Goal: Task Accomplishment & Management: Manage account settings

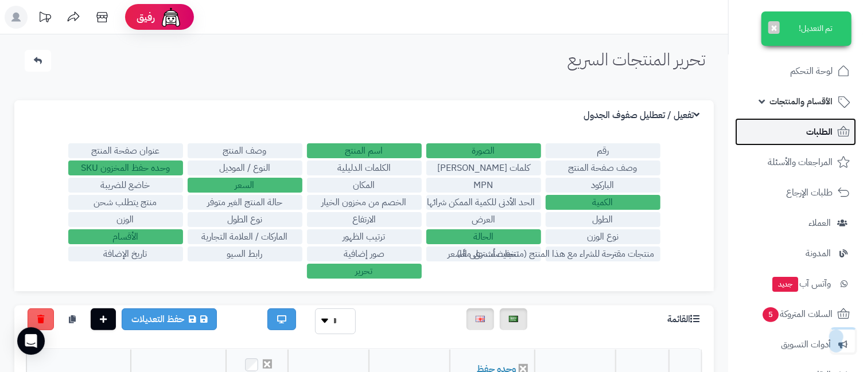
click at [823, 128] on span "الطلبات" at bounding box center [819, 132] width 26 height 16
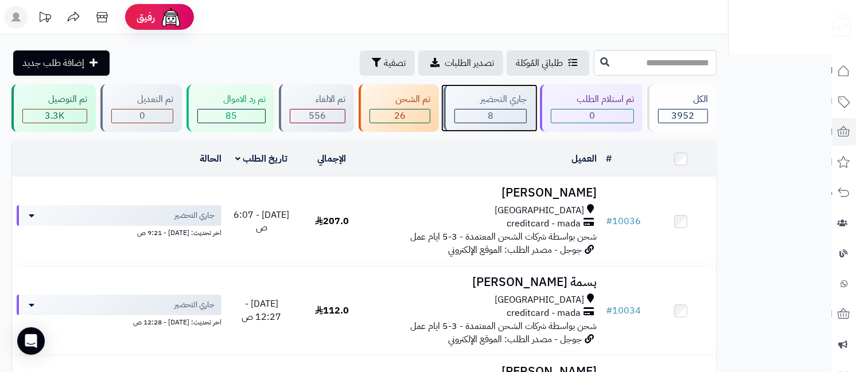
click at [496, 122] on div "8" at bounding box center [490, 116] width 72 height 14
click at [484, 105] on div "جاري التحضير" at bounding box center [490, 99] width 72 height 13
click at [380, 103] on div "تم الشحن" at bounding box center [399, 99] width 61 height 13
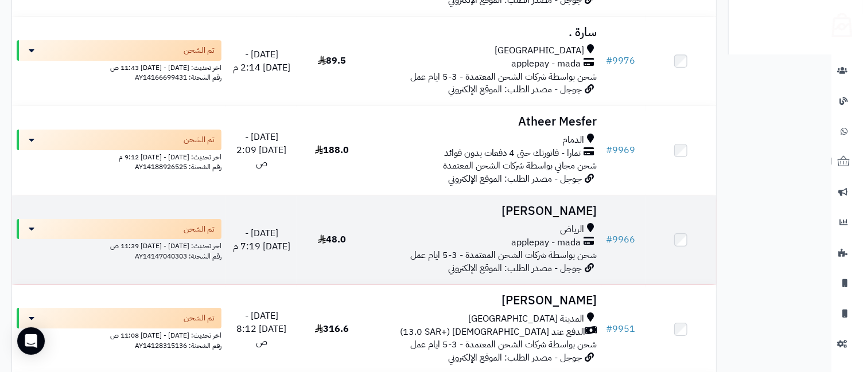
scroll to position [2251, 0]
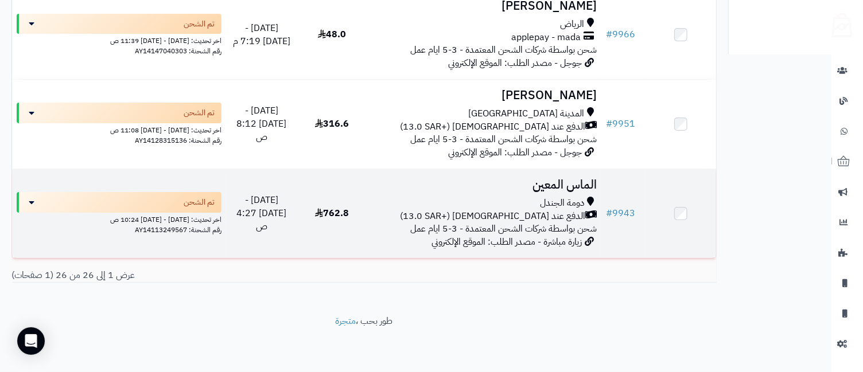
click at [359, 209] on td "762.8" at bounding box center [332, 213] width 71 height 89
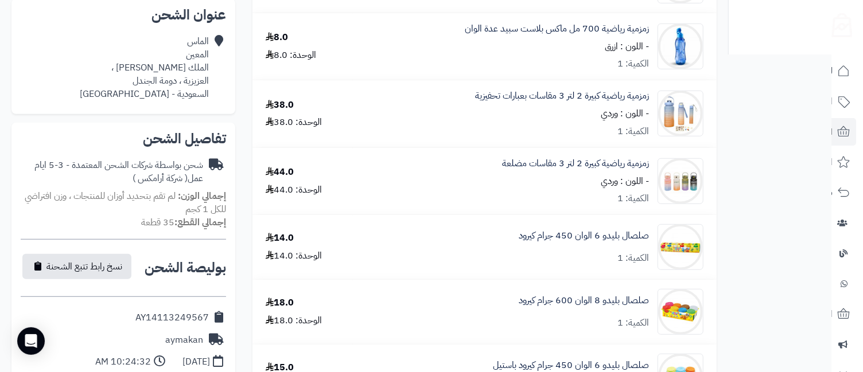
scroll to position [509, 0]
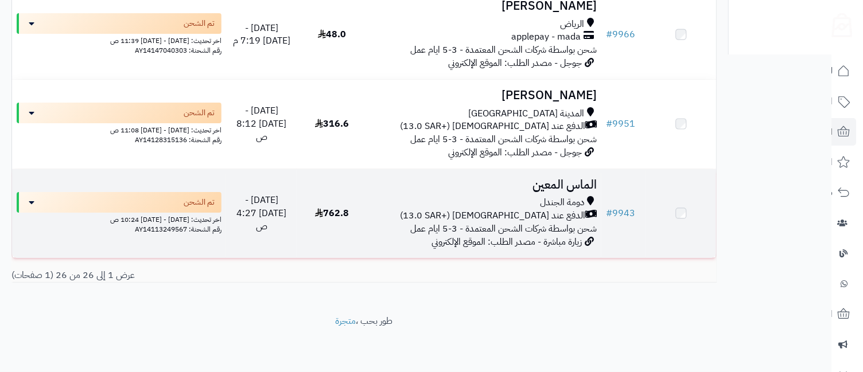
scroll to position [2251, 0]
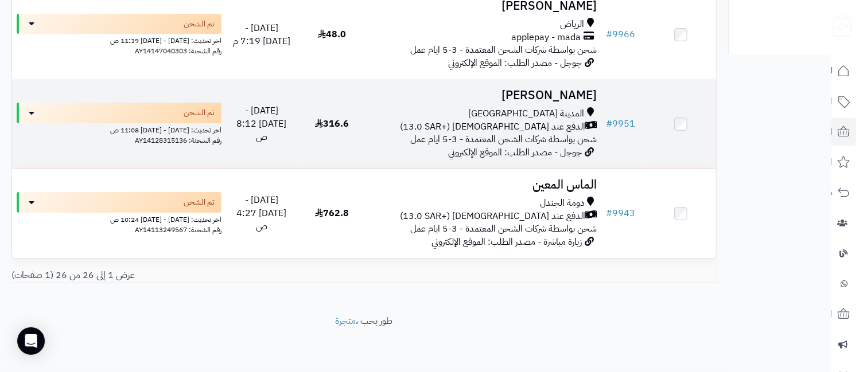
click at [583, 89] on h3 "[PERSON_NAME]" at bounding box center [484, 95] width 225 height 13
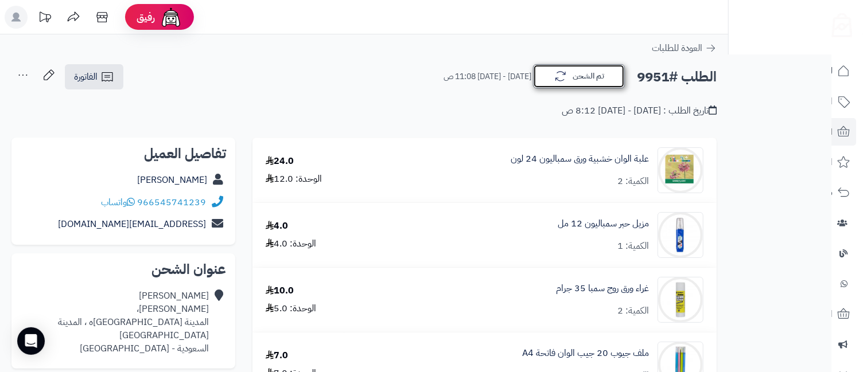
click at [599, 87] on button "تم الشحن" at bounding box center [579, 76] width 92 height 24
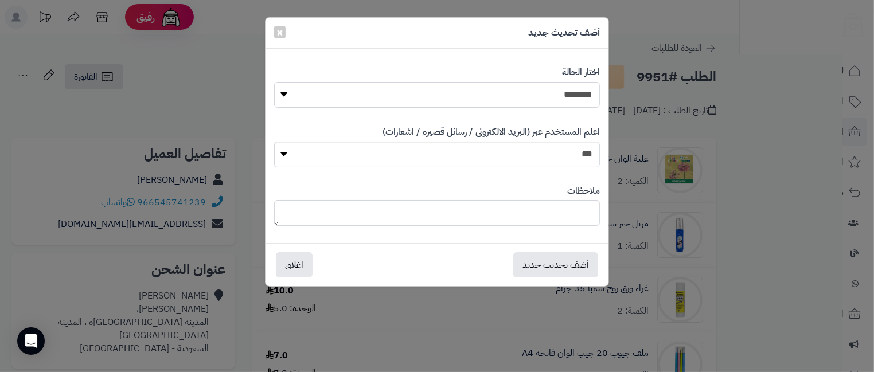
click at [591, 104] on select "**********" at bounding box center [437, 95] width 326 height 26
select select "**"
click at [274, 82] on select "**********" at bounding box center [437, 95] width 326 height 26
click at [552, 264] on button "أضف تحديث جديد" at bounding box center [555, 264] width 85 height 25
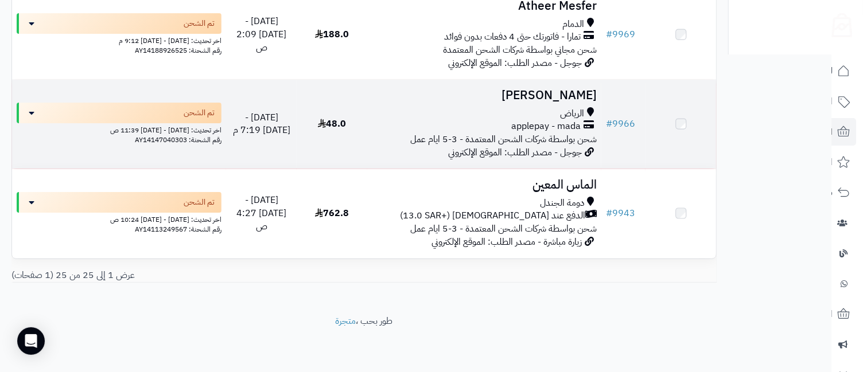
scroll to position [2161, 0]
click at [571, 96] on h3 "[PERSON_NAME]" at bounding box center [484, 95] width 225 height 13
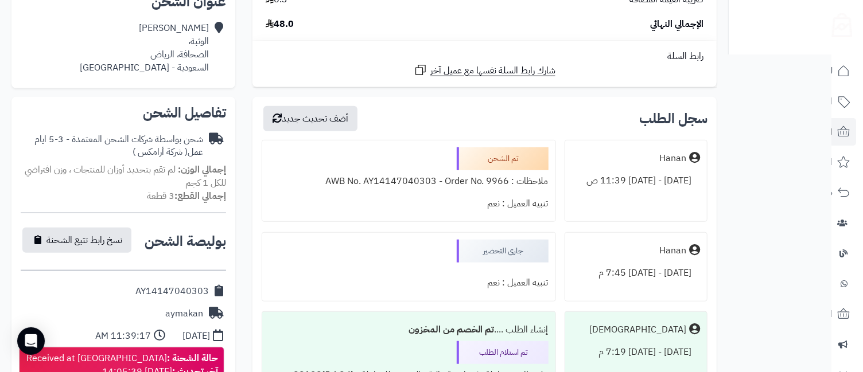
scroll to position [509, 0]
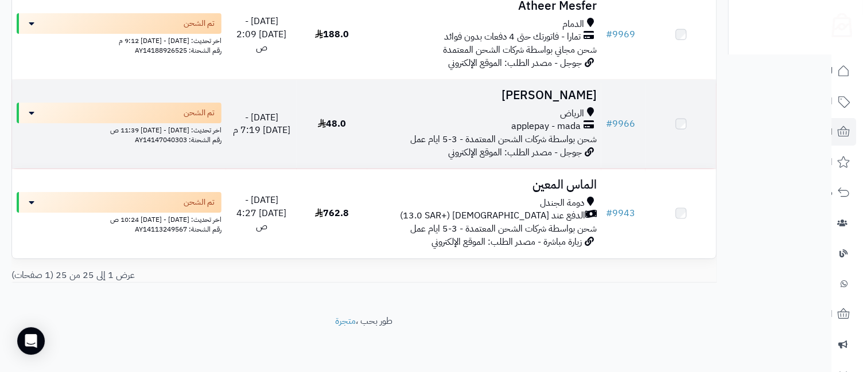
scroll to position [2161, 0]
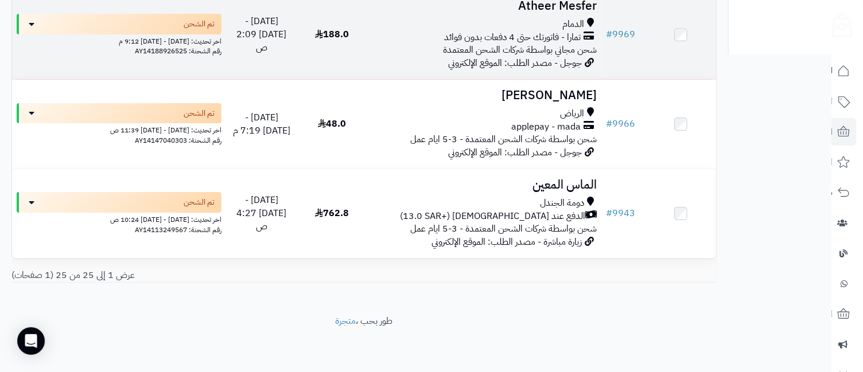
click at [580, 13] on h3 "Atheer Mesfer" at bounding box center [484, 5] width 225 height 13
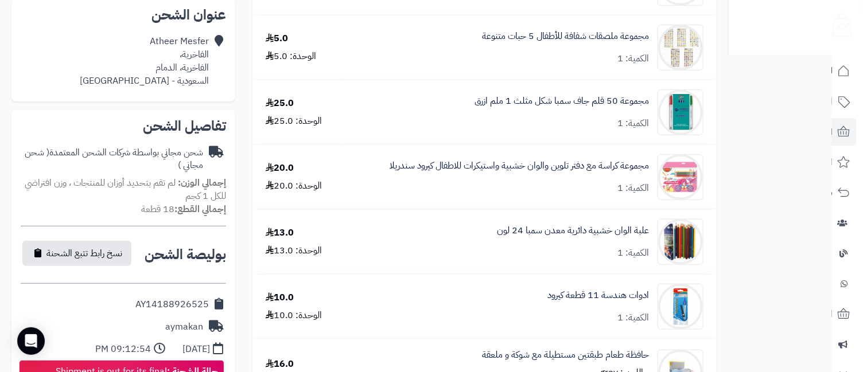
scroll to position [509, 0]
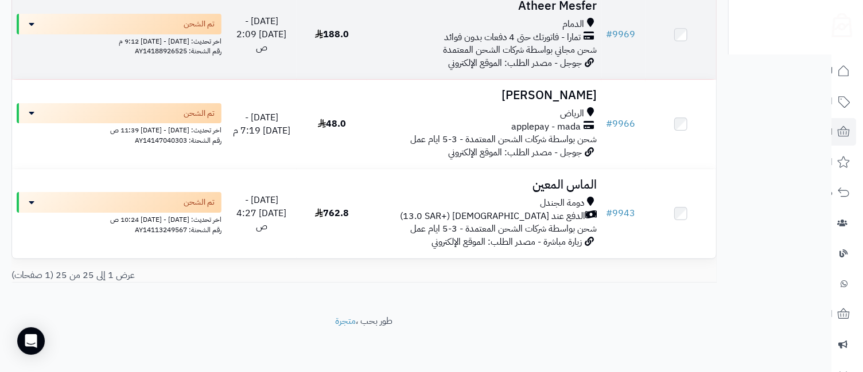
scroll to position [1906, 0]
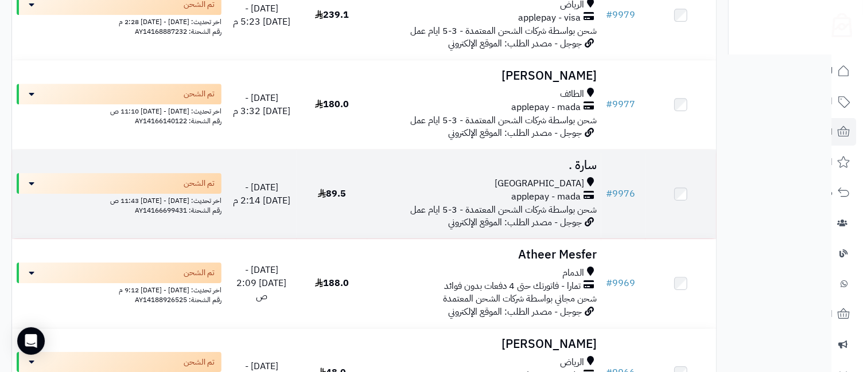
click at [588, 172] on h3 "سارة ." at bounding box center [484, 165] width 225 height 13
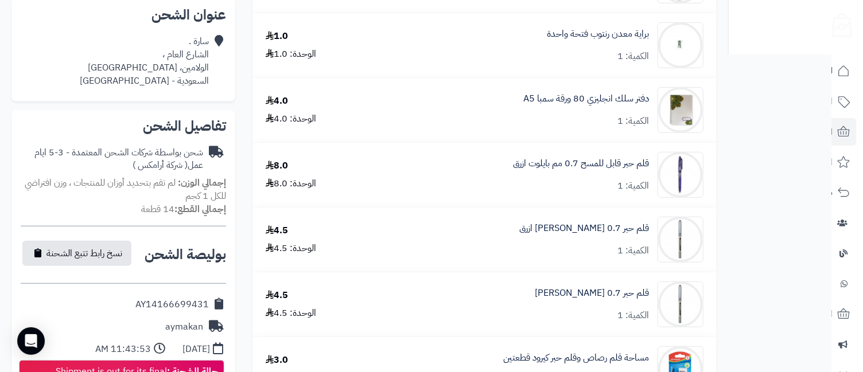
scroll to position [509, 0]
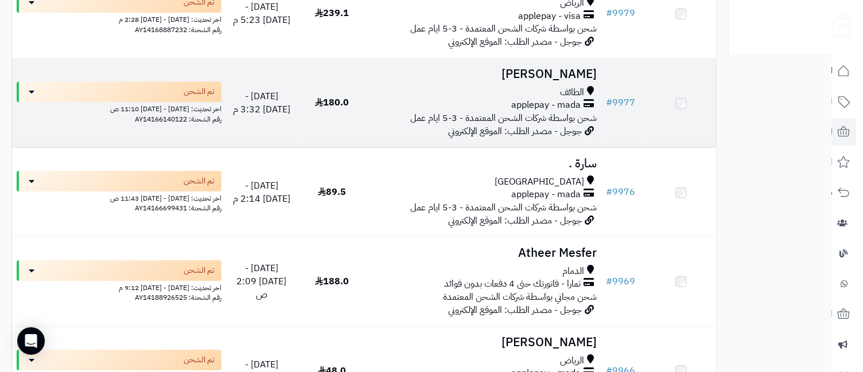
scroll to position [1906, 0]
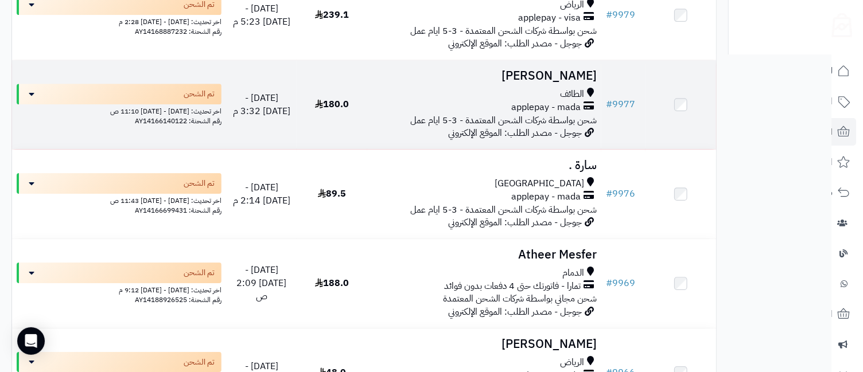
click at [574, 106] on span "applepay - mada" at bounding box center [545, 107] width 69 height 13
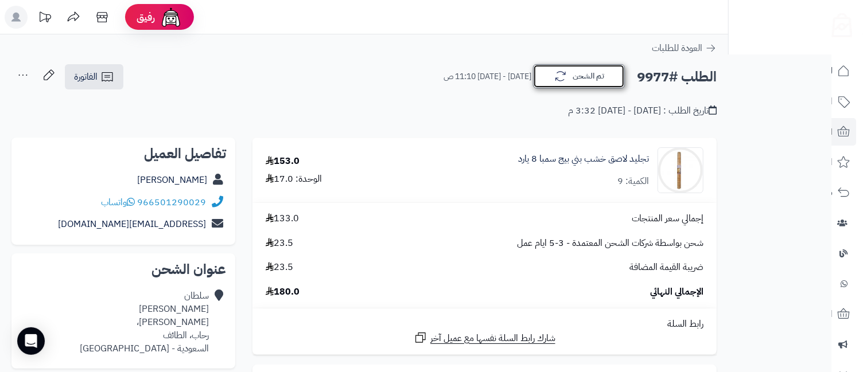
click at [595, 71] on button "تم الشحن" at bounding box center [579, 76] width 92 height 24
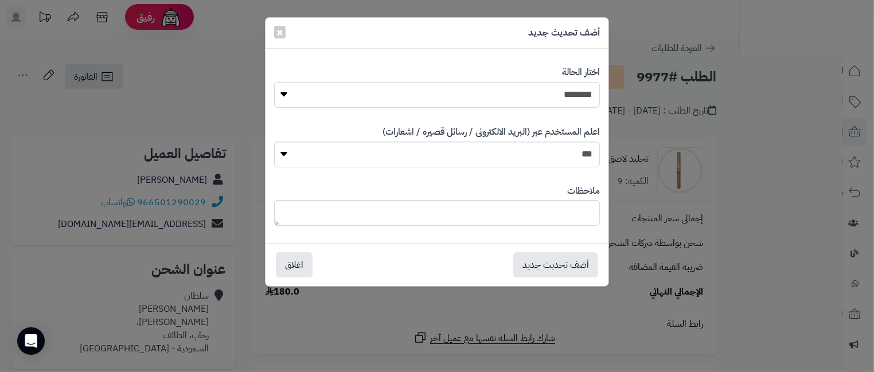
click at [592, 96] on select "**********" at bounding box center [437, 95] width 326 height 26
select select "**"
click at [274, 82] on select "**********" at bounding box center [437, 95] width 326 height 26
click at [562, 260] on button "أضف تحديث جديد" at bounding box center [555, 264] width 85 height 25
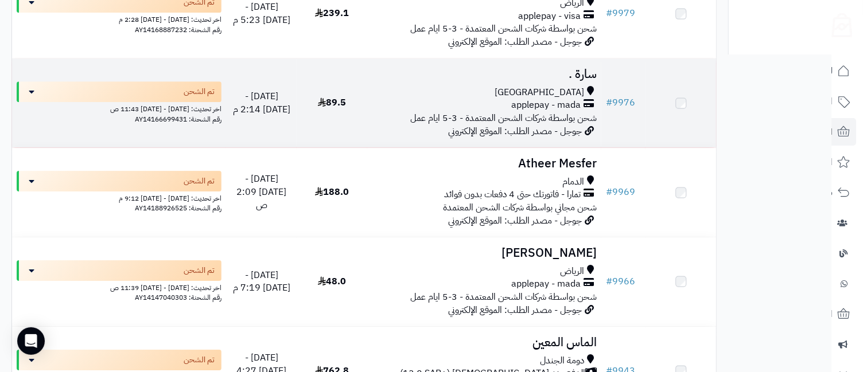
scroll to position [1906, 0]
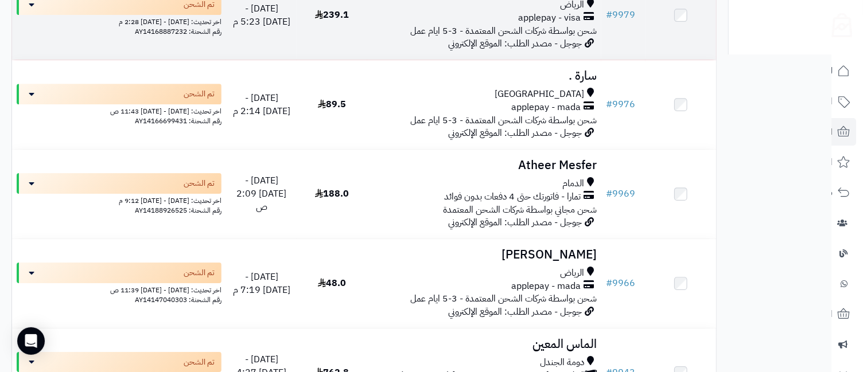
click at [574, 18] on span "applepay - visa" at bounding box center [549, 17] width 63 height 13
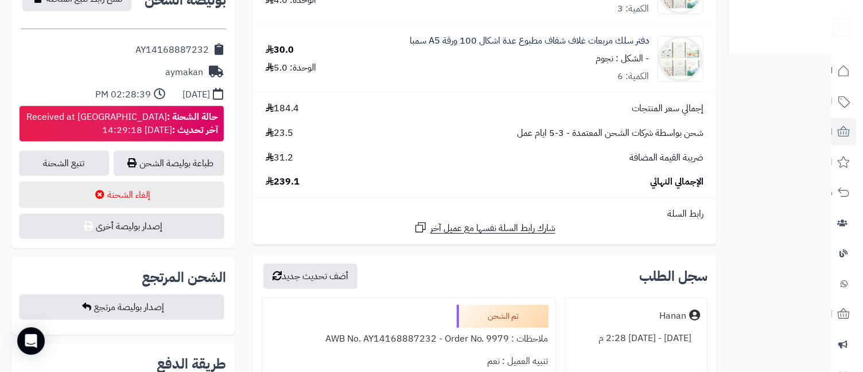
scroll to position [255, 0]
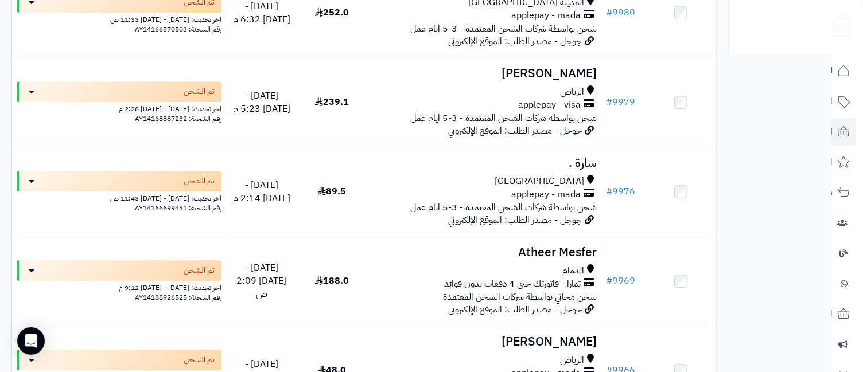
scroll to position [1778, 0]
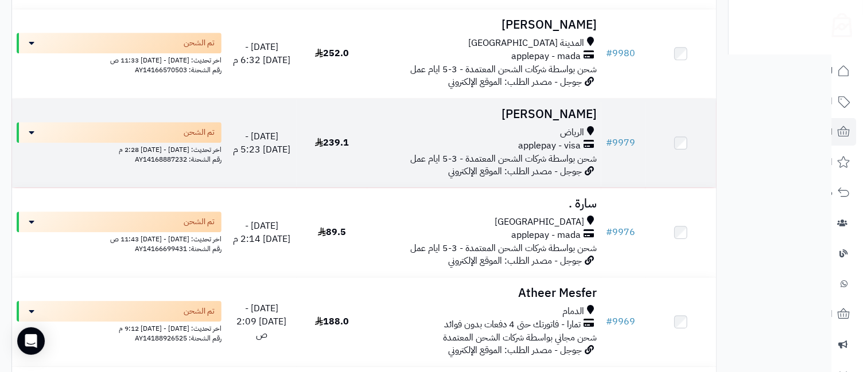
click at [555, 131] on div "الرياض" at bounding box center [484, 132] width 225 height 13
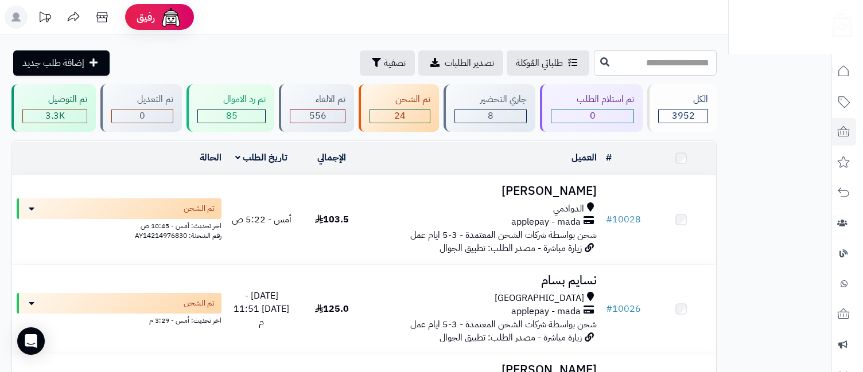
scroll to position [1778, 0]
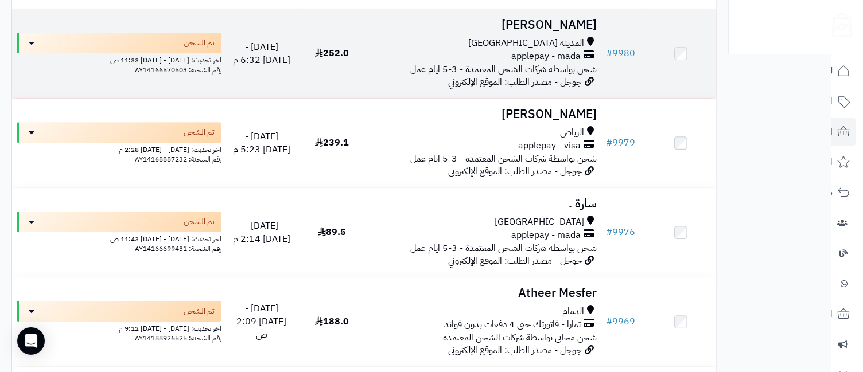
click at [535, 53] on span "applepay - mada" at bounding box center [545, 56] width 69 height 13
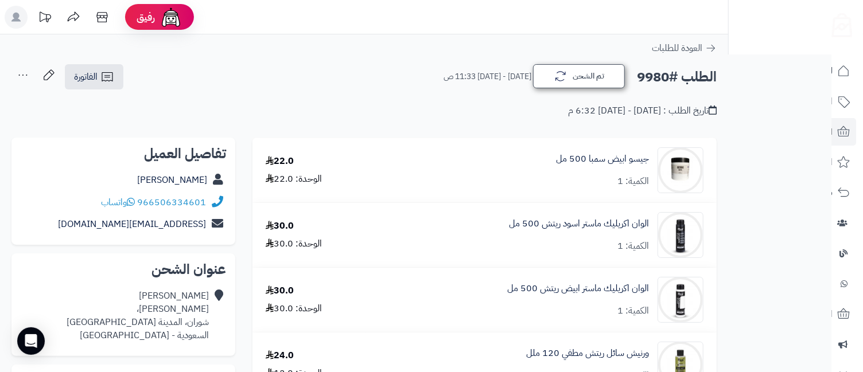
click at [580, 88] on div "تم الشحن الخميس - ٢٨ أغسطس ٢٠٢٥ - 11:33 ص" at bounding box center [534, 77] width 183 height 24
click at [585, 78] on button "تم الشحن" at bounding box center [579, 76] width 92 height 24
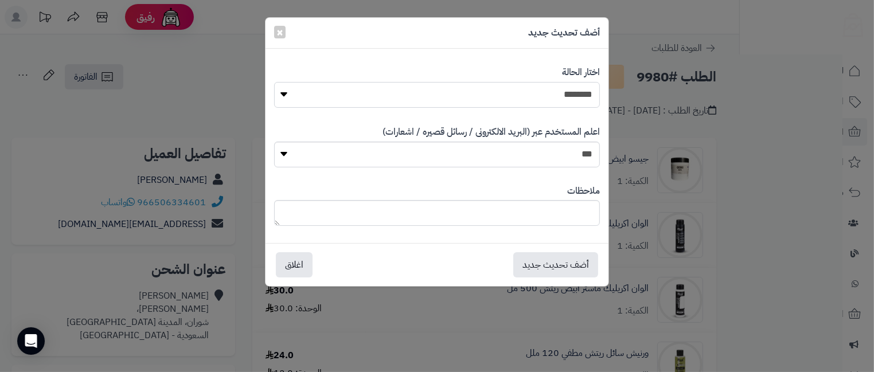
click at [566, 96] on select "**********" at bounding box center [437, 95] width 326 height 26
select select "**"
click at [274, 82] on select "**********" at bounding box center [437, 95] width 326 height 26
click at [552, 258] on button "أضف تحديث جديد" at bounding box center [555, 264] width 85 height 25
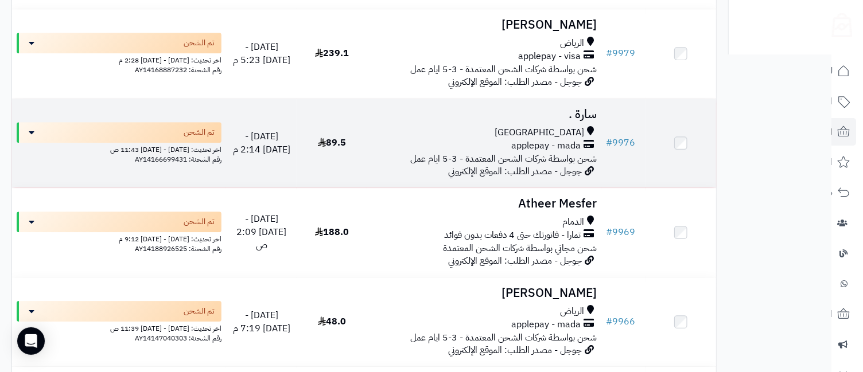
scroll to position [1523, 0]
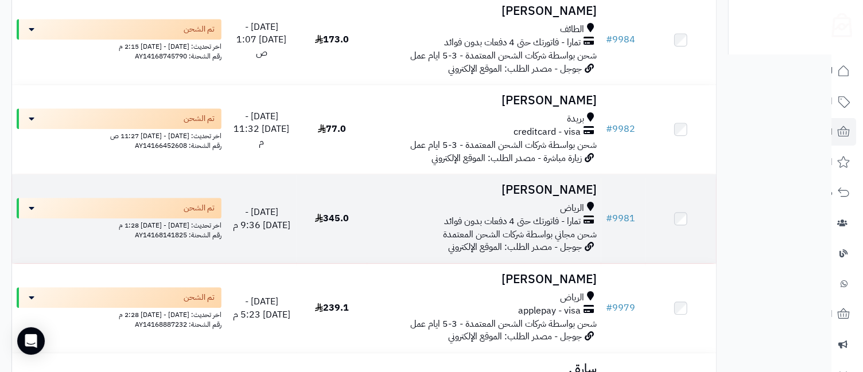
click at [553, 209] on div "الرياض" at bounding box center [484, 208] width 225 height 13
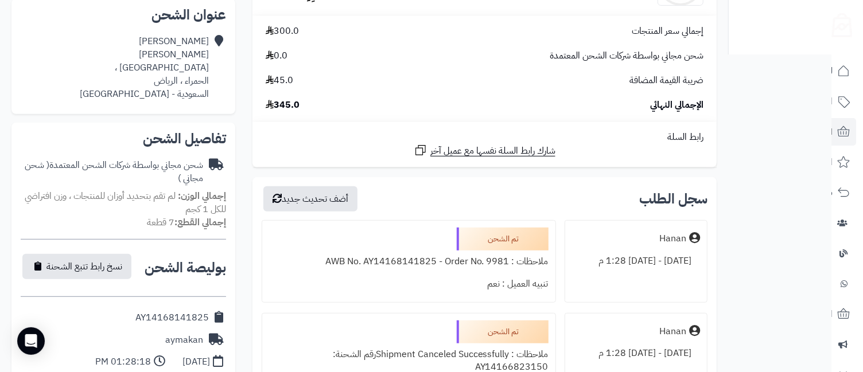
scroll to position [509, 0]
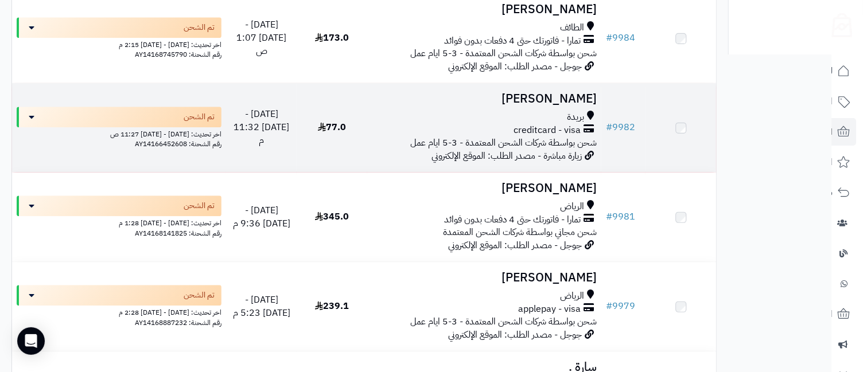
scroll to position [1523, 0]
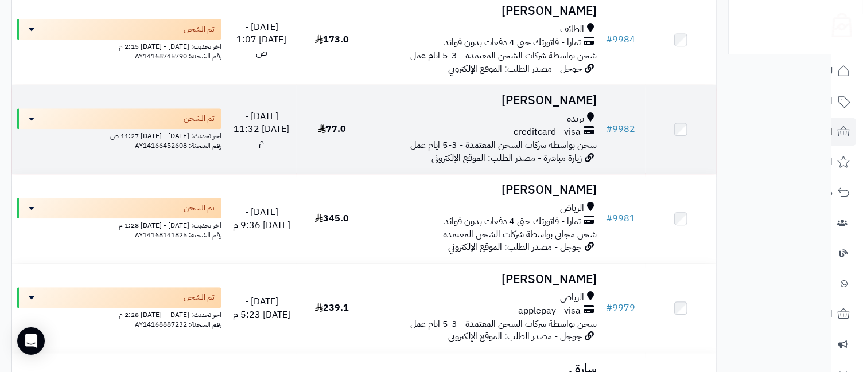
click at [548, 112] on td "رغد [PERSON_NAME] creditcard - visa شحن بواسطة شركات الشحن المعتمدة - 3-5 ايام …" at bounding box center [484, 129] width 235 height 89
click at [570, 107] on h3 "[PERSON_NAME]" at bounding box center [484, 100] width 225 height 13
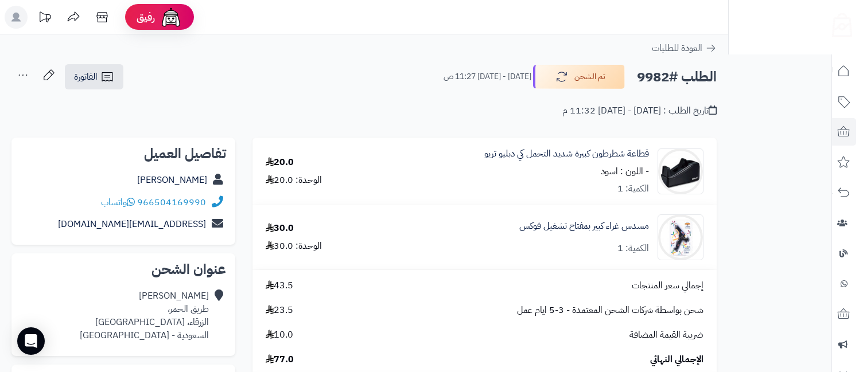
scroll to position [509, 0]
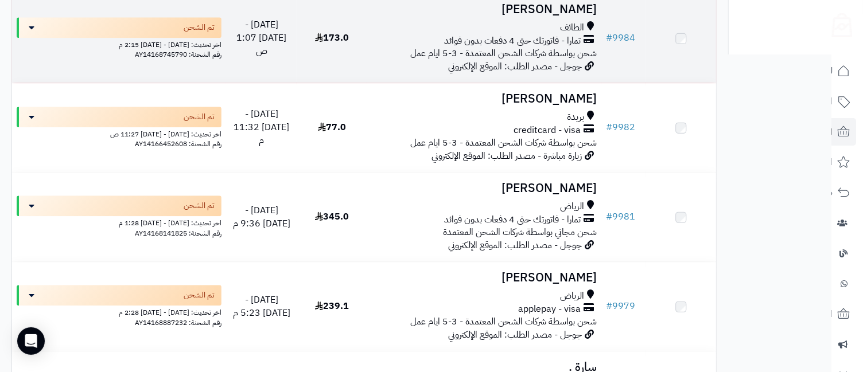
scroll to position [1523, 0]
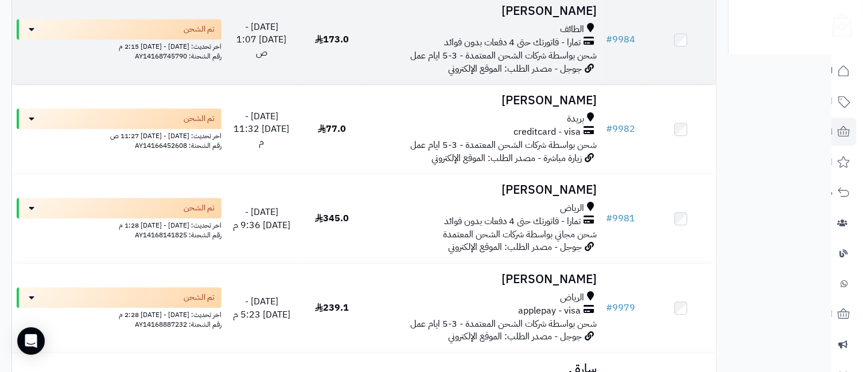
click at [558, 18] on h3 "نوره الفريخ" at bounding box center [484, 11] width 225 height 13
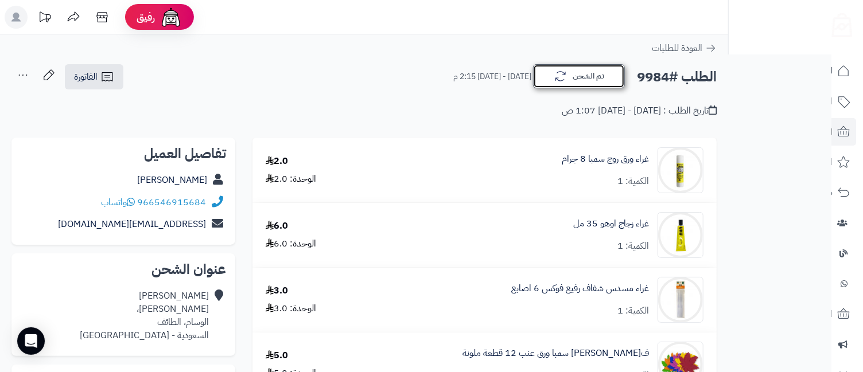
click at [563, 82] on icon "button" at bounding box center [560, 76] width 14 height 14
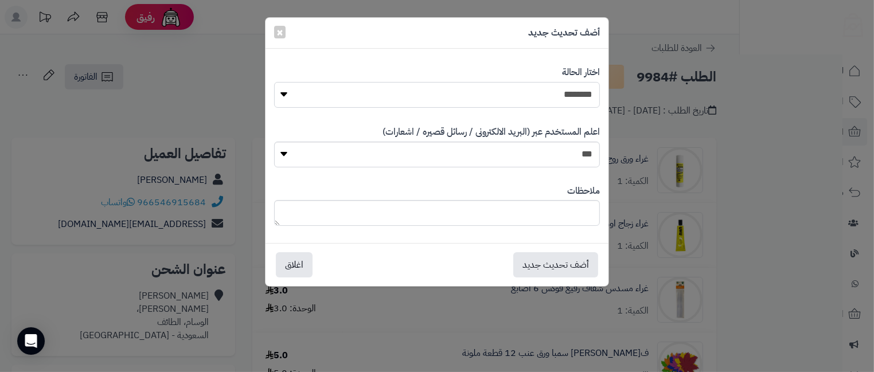
click at [562, 93] on select "**********" at bounding box center [437, 95] width 326 height 26
select select "**"
click at [274, 82] on select "**********" at bounding box center [437, 95] width 326 height 26
click at [547, 259] on button "أضف تحديث جديد" at bounding box center [555, 264] width 85 height 25
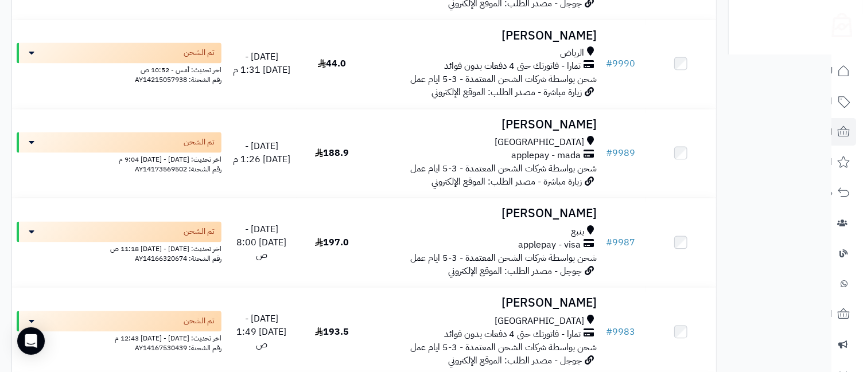
scroll to position [1150, 0]
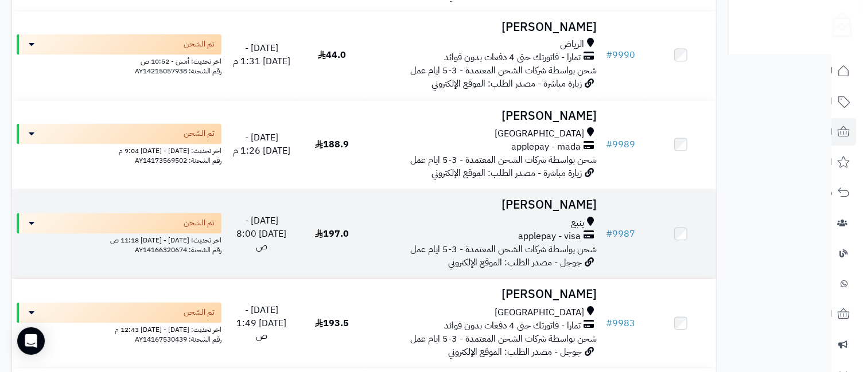
click at [572, 223] on span "ينبع" at bounding box center [577, 223] width 13 height 13
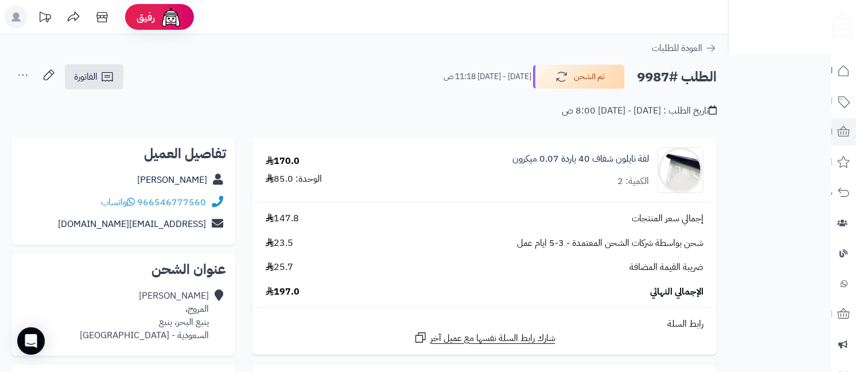
scroll to position [509, 0]
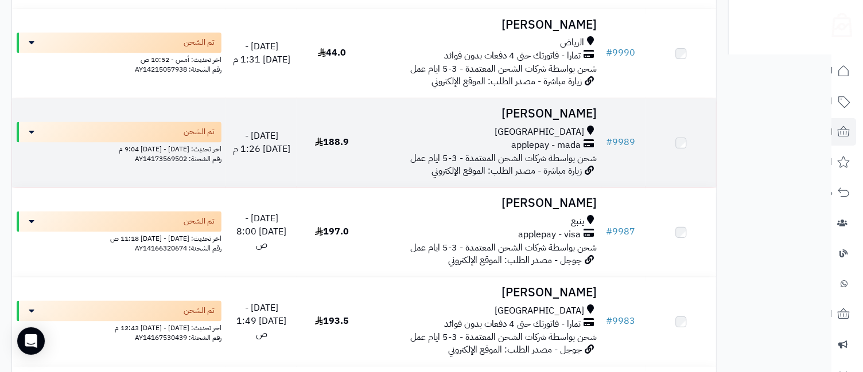
scroll to position [1150, 0]
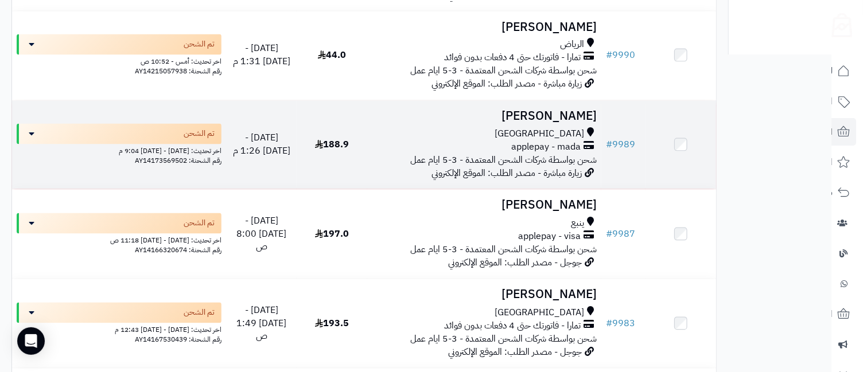
click at [566, 109] on td "نجاة محمد جدة applepay - mada شحن بواسطة شركات الشحن المعتمدة - 3-5 ايام عمل زي…" at bounding box center [484, 145] width 235 height 89
click at [566, 123] on h3 "[PERSON_NAME]" at bounding box center [484, 116] width 225 height 13
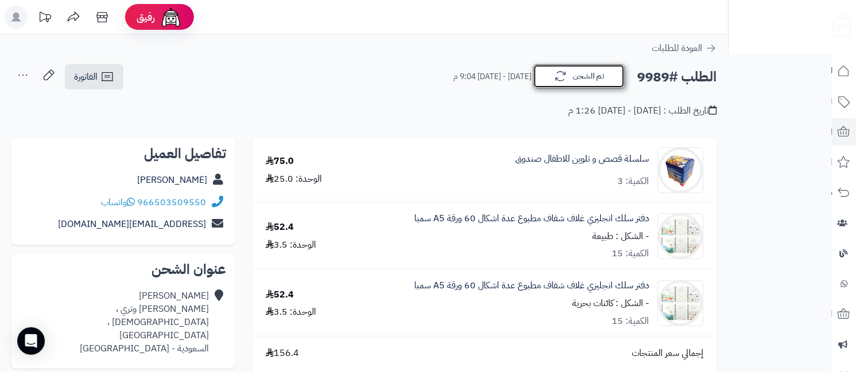
click at [596, 77] on button "تم الشحن" at bounding box center [579, 76] width 92 height 24
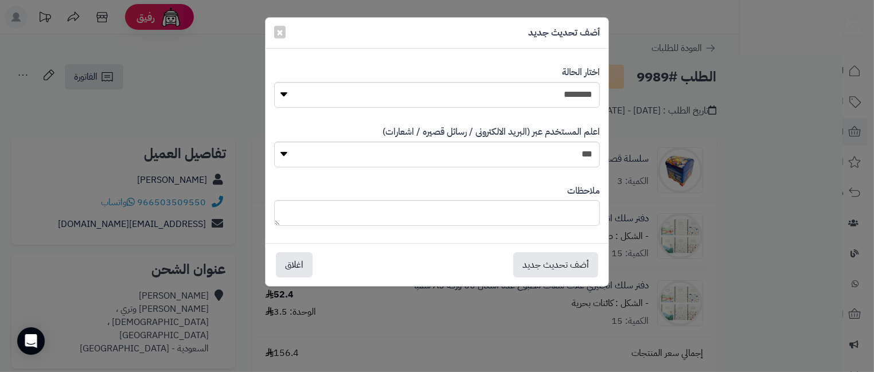
click at [596, 76] on label "اختار الحالة" at bounding box center [581, 72] width 38 height 13
click at [589, 91] on select "**********" at bounding box center [437, 95] width 326 height 26
select select "**"
click at [274, 82] on select "**********" at bounding box center [437, 95] width 326 height 26
click at [560, 259] on button "أضف تحديث جديد" at bounding box center [555, 264] width 85 height 25
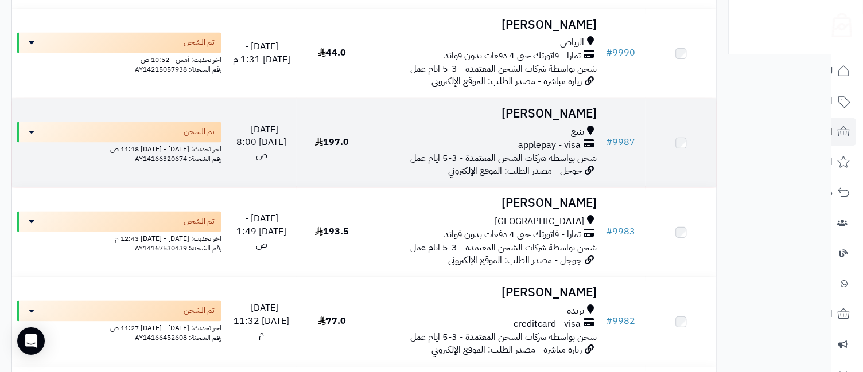
scroll to position [1150, 0]
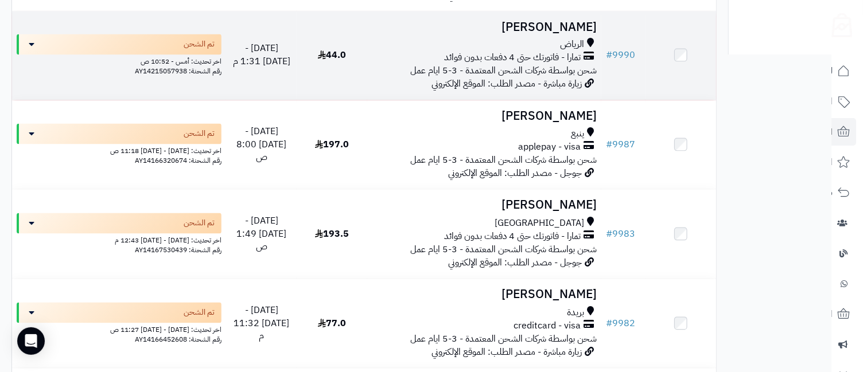
click at [555, 40] on div "الرياض" at bounding box center [484, 44] width 225 height 13
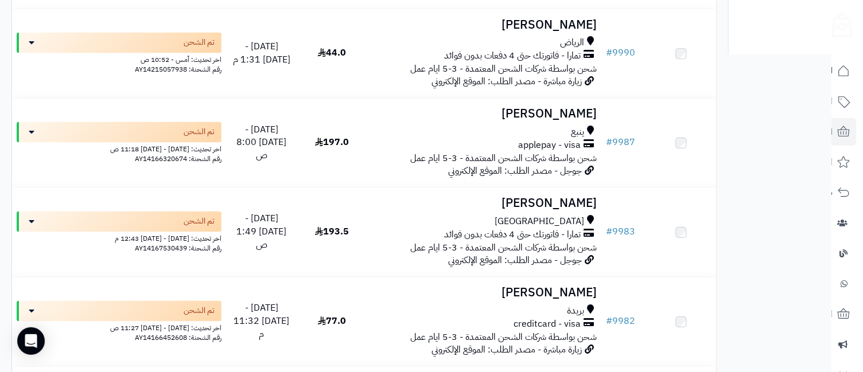
scroll to position [895, 0]
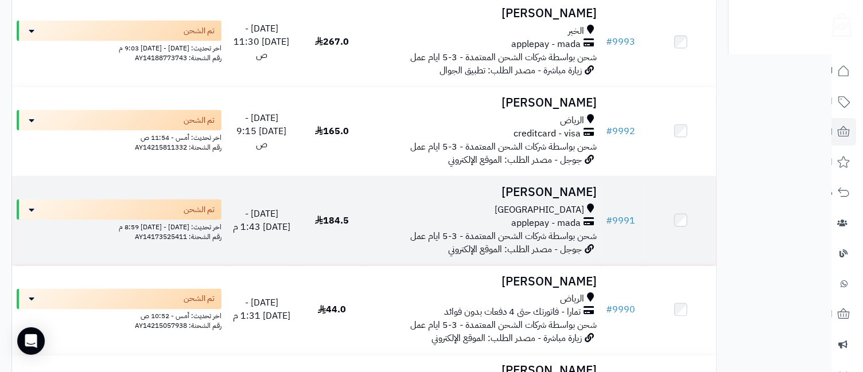
click at [580, 188] on h3 "[PERSON_NAME]" at bounding box center [484, 192] width 225 height 13
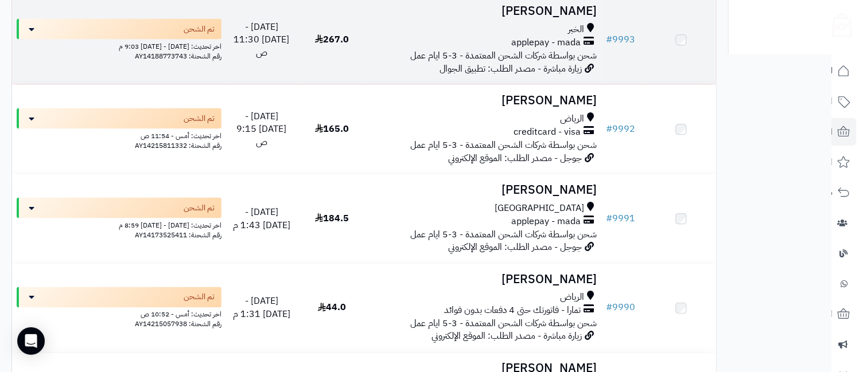
scroll to position [895, 0]
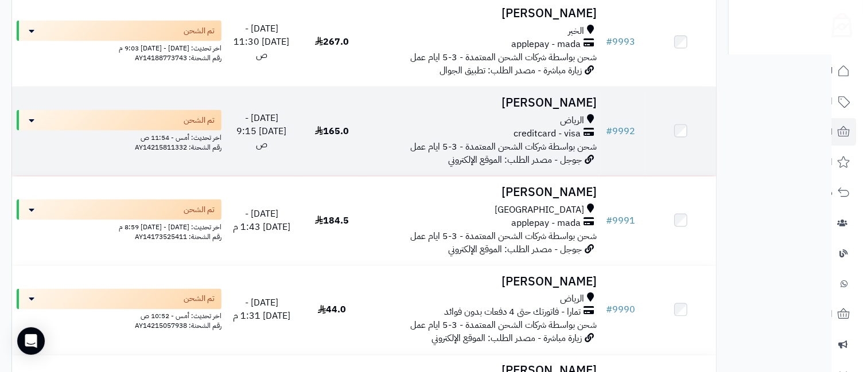
click at [551, 126] on div "الرياض" at bounding box center [484, 120] width 225 height 13
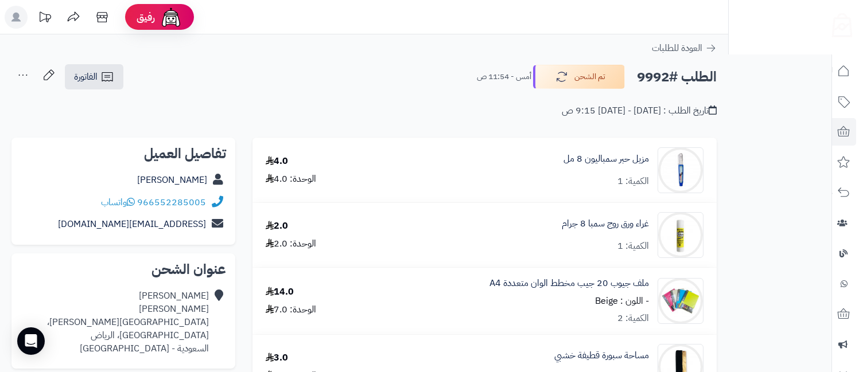
scroll to position [509, 0]
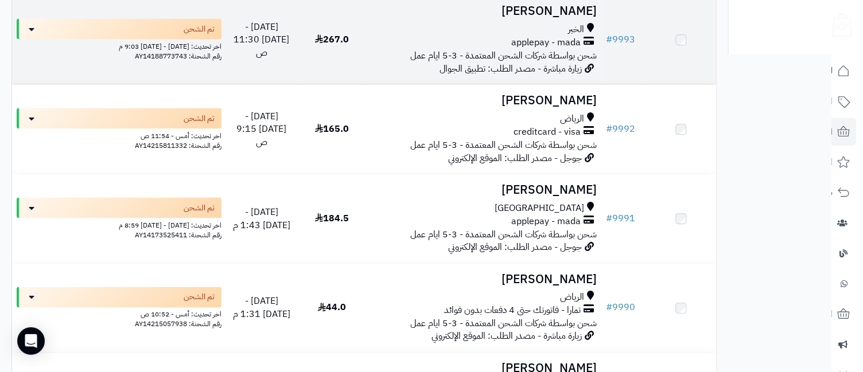
scroll to position [895, 0]
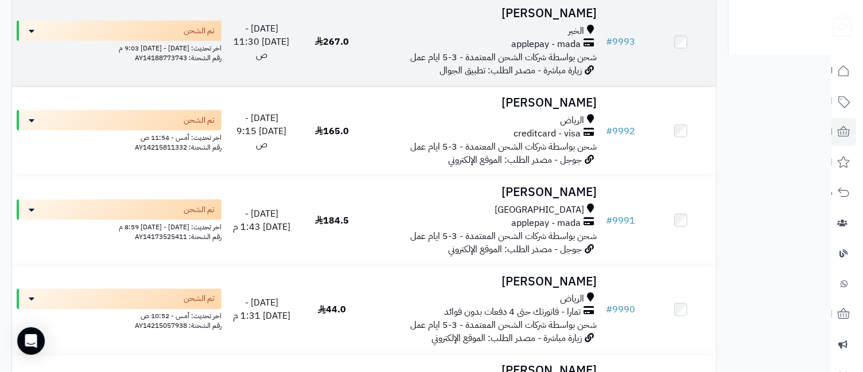
click at [562, 29] on div "الخبر" at bounding box center [484, 31] width 225 height 13
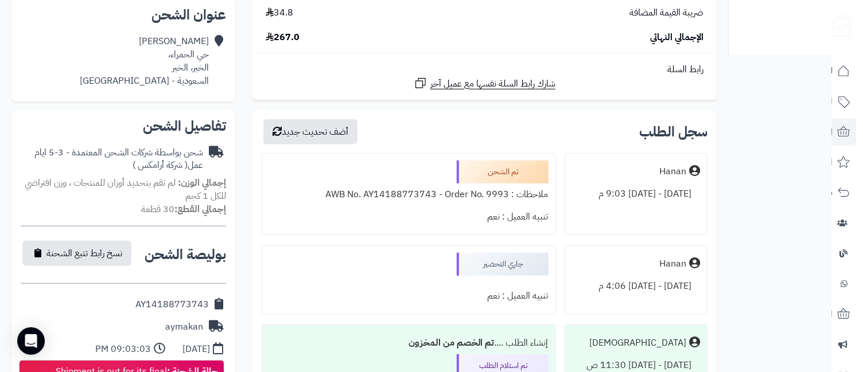
scroll to position [509, 0]
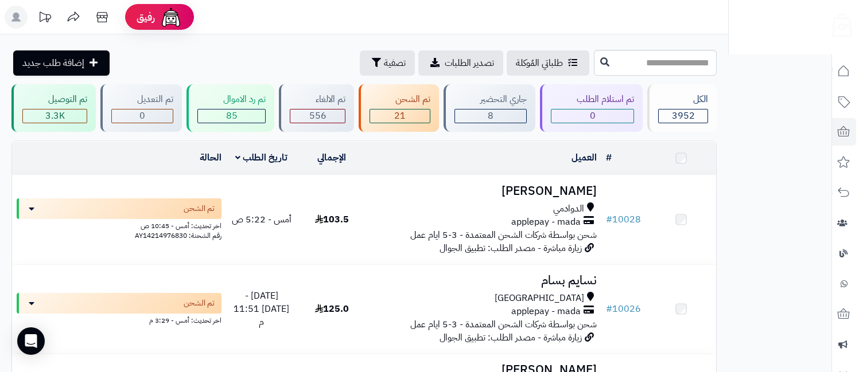
scroll to position [641, 0]
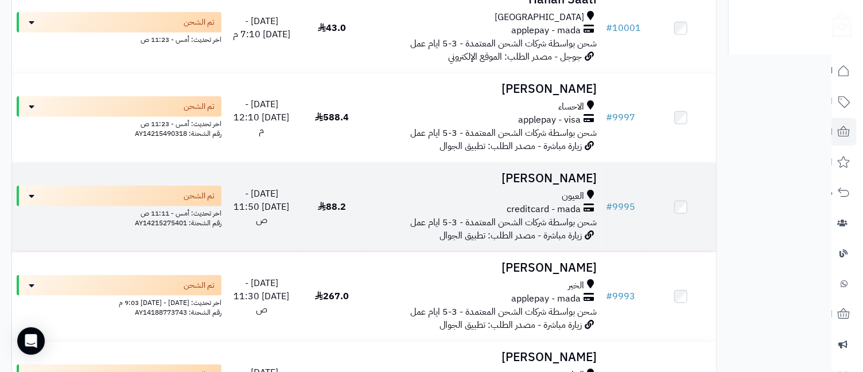
click at [564, 206] on span "creditcard - mada" at bounding box center [543, 209] width 74 height 13
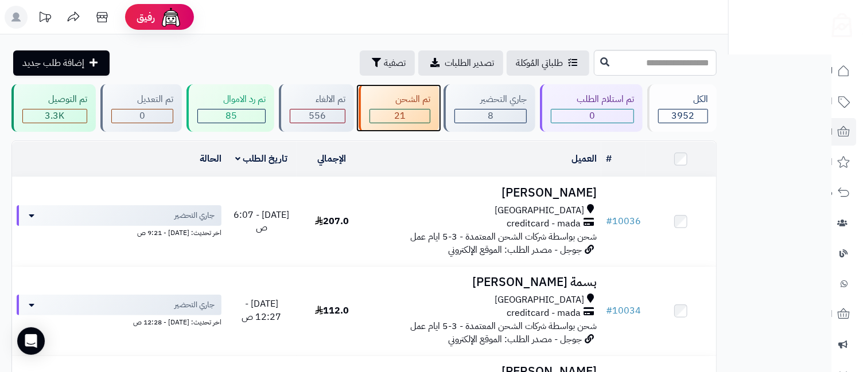
click at [412, 113] on div "21" at bounding box center [400, 116] width 60 height 13
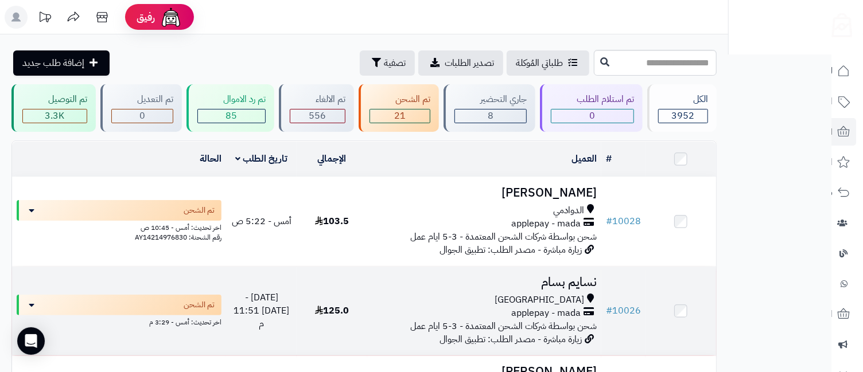
click at [563, 282] on h3 "نسايم بسام" at bounding box center [484, 282] width 225 height 13
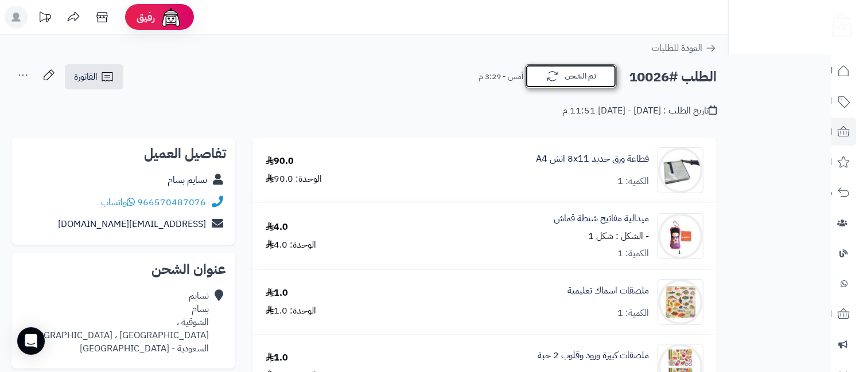
click at [579, 84] on button "تم الشحن" at bounding box center [571, 76] width 92 height 24
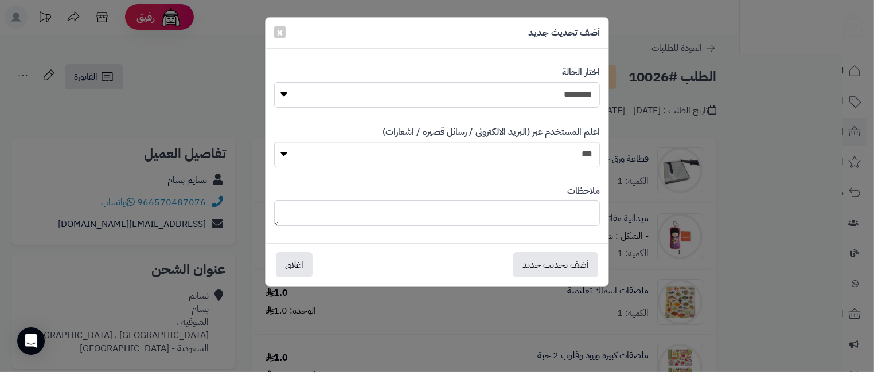
click at [576, 93] on select "**********" at bounding box center [437, 95] width 326 height 26
select select "**"
click at [274, 82] on select "**********" at bounding box center [437, 95] width 326 height 26
click at [559, 158] on select "*** **" at bounding box center [437, 155] width 326 height 26
select select "*"
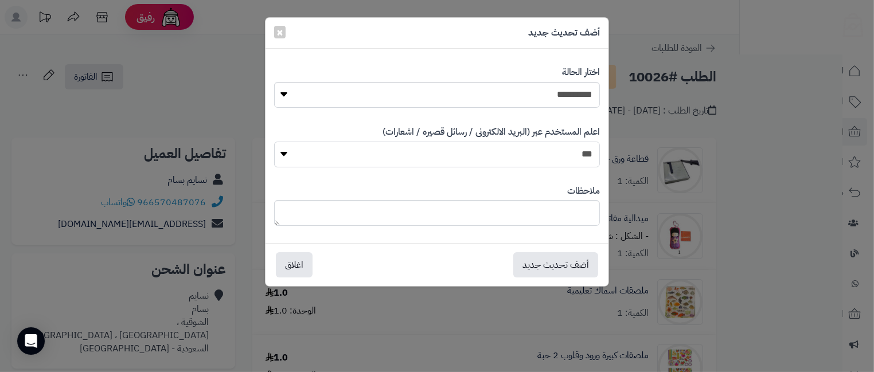
click at [274, 142] on select "*** **" at bounding box center [437, 155] width 326 height 26
click at [556, 258] on button "أضف تحديث جديد" at bounding box center [555, 264] width 85 height 25
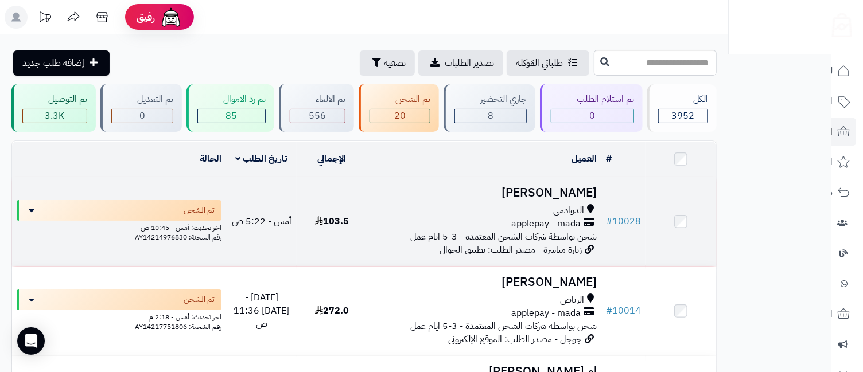
scroll to position [255, 0]
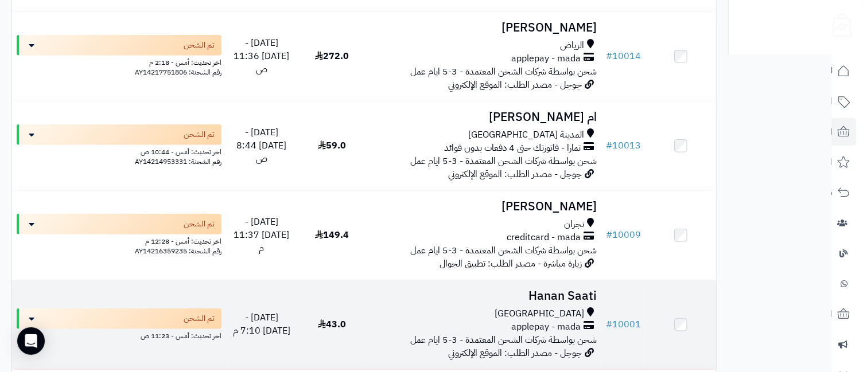
click at [536, 309] on div "مكة المكرمة" at bounding box center [484, 313] width 225 height 13
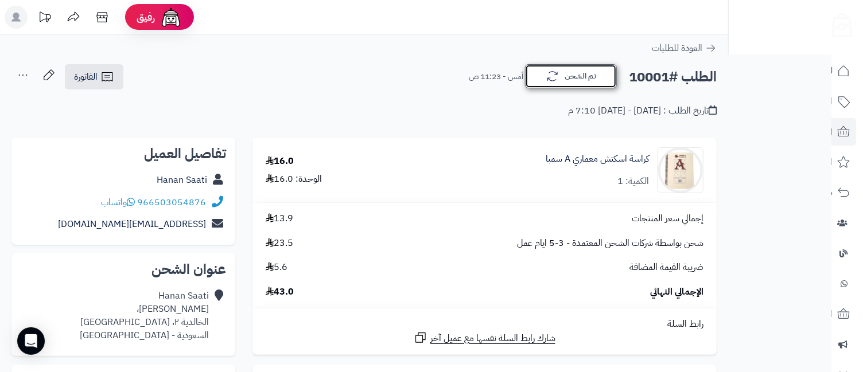
click at [562, 79] on button "تم الشحن" at bounding box center [571, 76] width 92 height 24
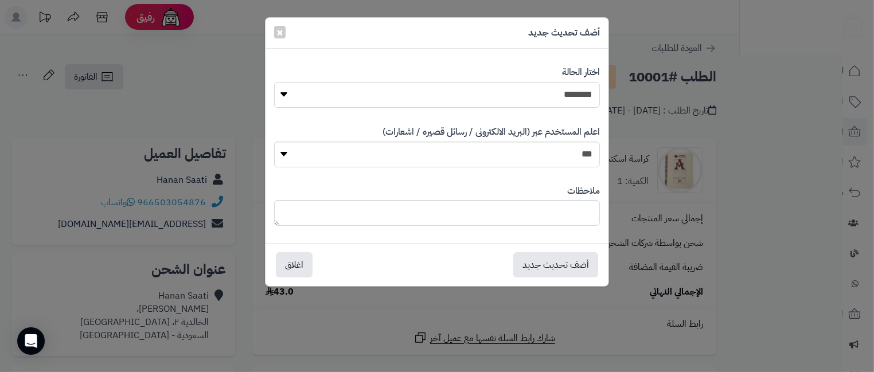
click at [558, 96] on select "**********" at bounding box center [437, 95] width 326 height 26
select select "**"
click at [274, 82] on select "**********" at bounding box center [437, 95] width 326 height 26
click at [539, 267] on button "أضف تحديث جديد" at bounding box center [555, 264] width 85 height 25
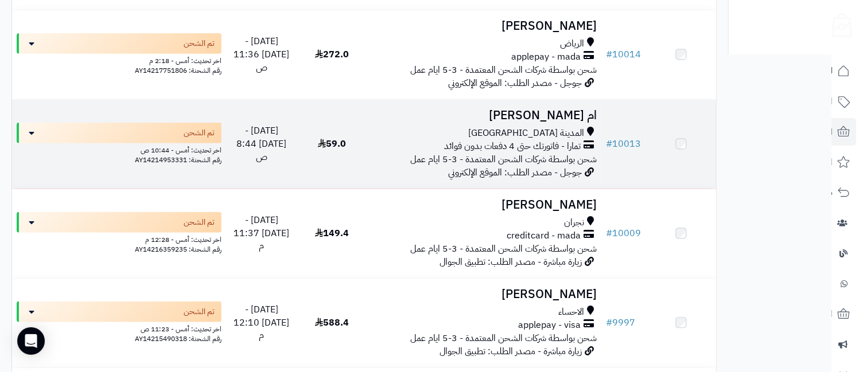
scroll to position [255, 0]
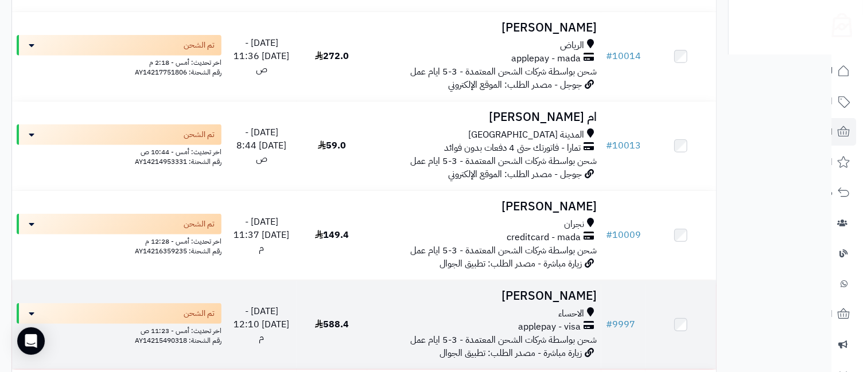
click at [571, 293] on h3 "[PERSON_NAME]" at bounding box center [484, 296] width 225 height 13
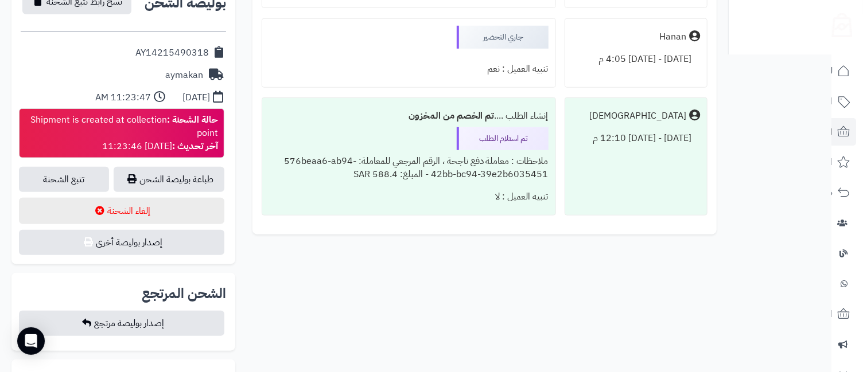
scroll to position [509, 0]
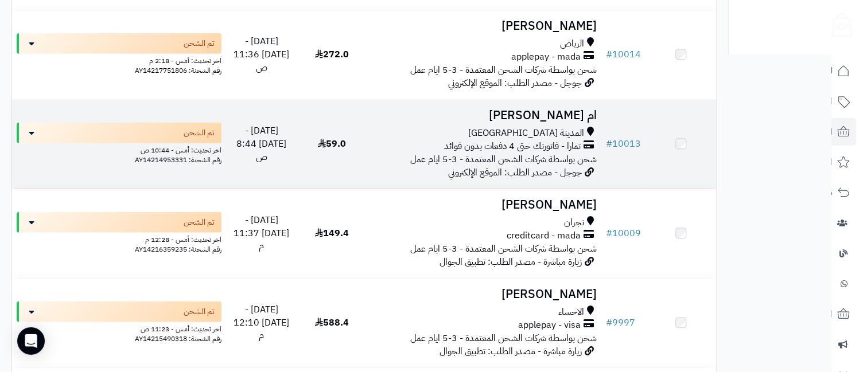
scroll to position [255, 0]
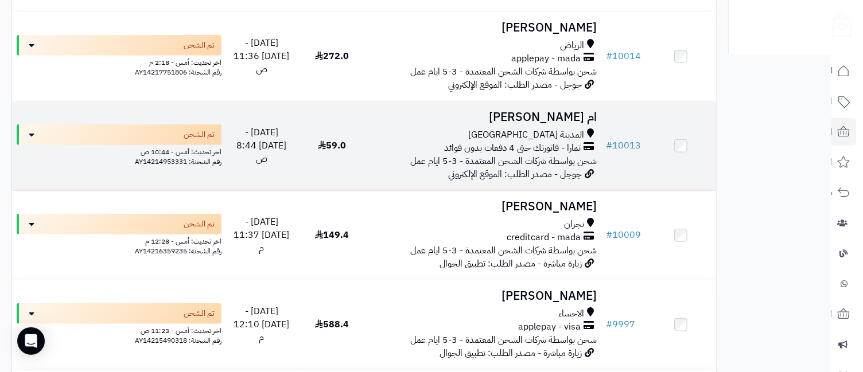
click at [563, 122] on h3 "ام صالح الذبياني" at bounding box center [484, 117] width 225 height 13
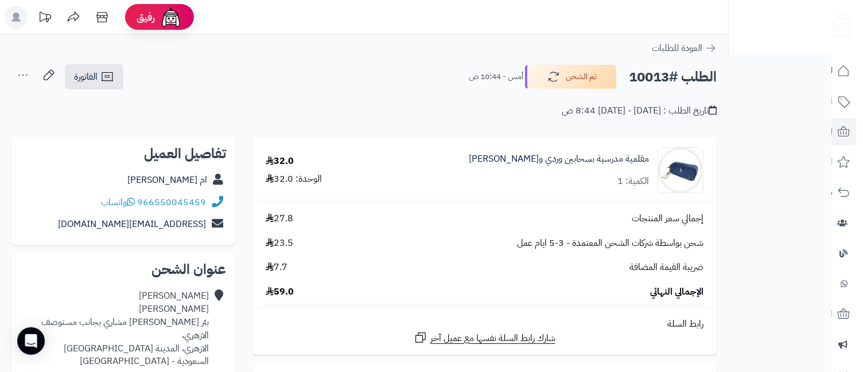
scroll to position [509, 0]
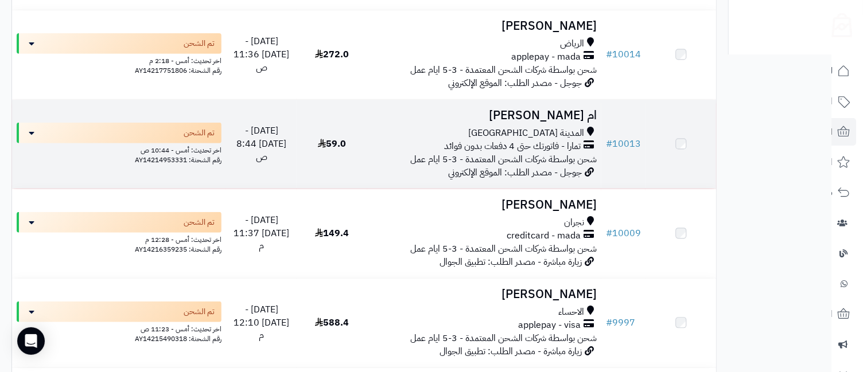
scroll to position [255, 0]
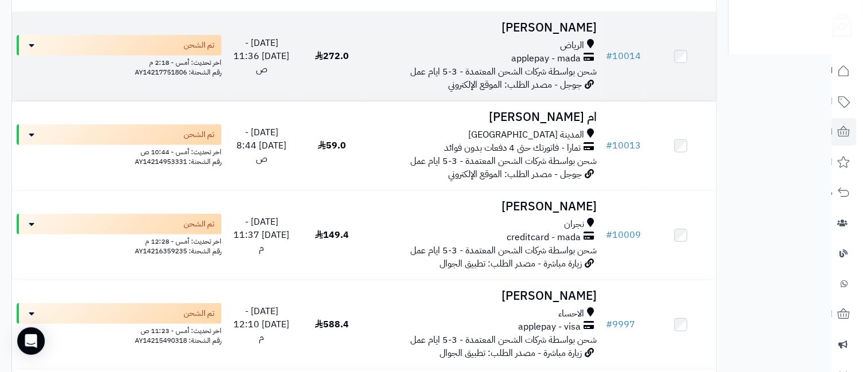
click at [566, 34] on h3 "[PERSON_NAME]" at bounding box center [484, 27] width 225 height 13
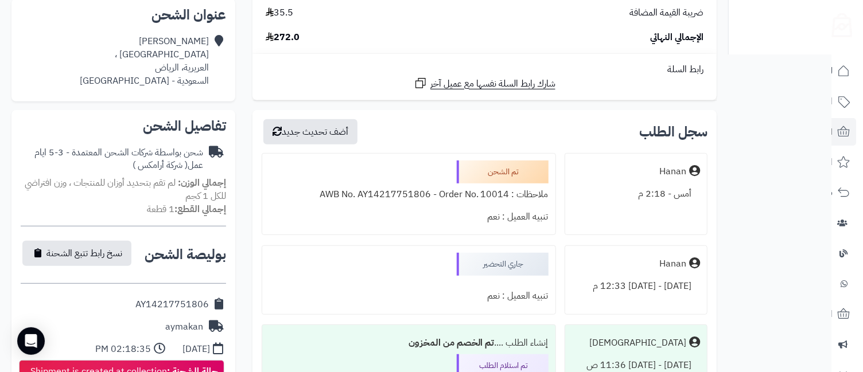
scroll to position [509, 0]
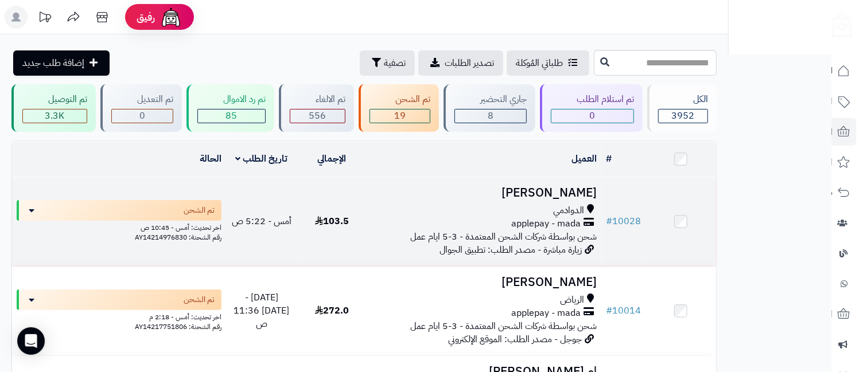
click at [557, 217] on span "applepay - mada" at bounding box center [545, 223] width 69 height 13
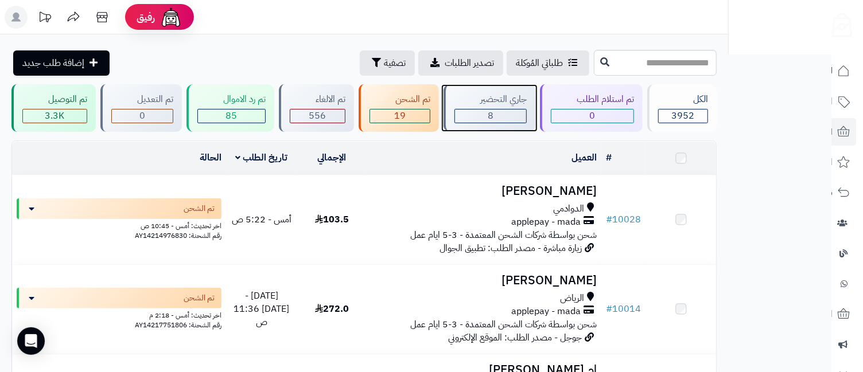
click at [500, 111] on div "8" at bounding box center [490, 116] width 71 height 13
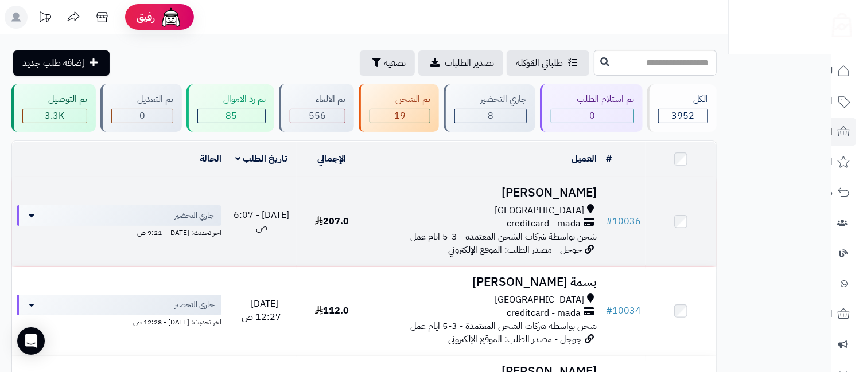
click at [570, 206] on div "جدة" at bounding box center [484, 210] width 225 height 13
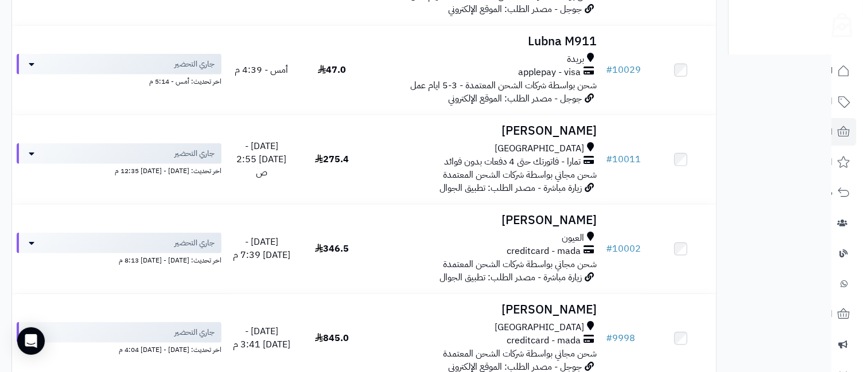
scroll to position [634, 0]
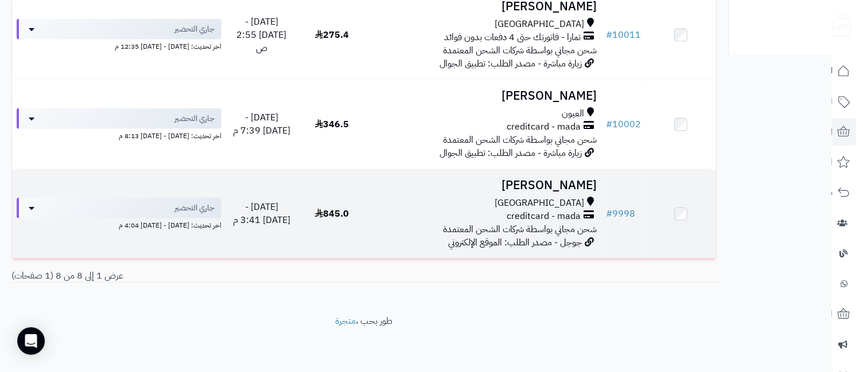
click at [571, 197] on span "[GEOGRAPHIC_DATA]" at bounding box center [538, 203] width 89 height 13
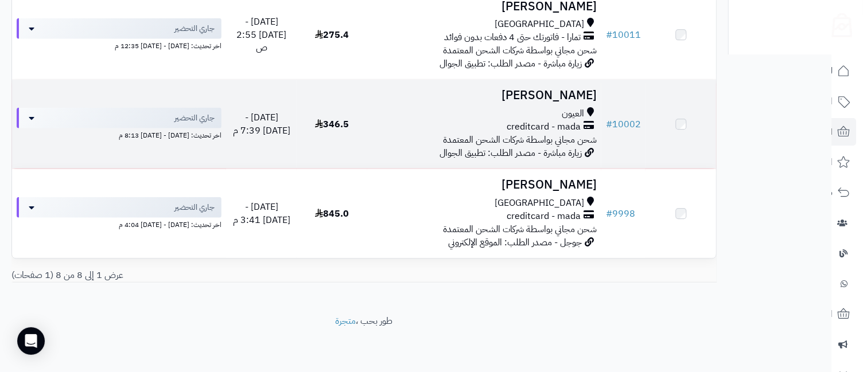
scroll to position [634, 0]
click at [592, 122] on icon at bounding box center [588, 126] width 10 height 13
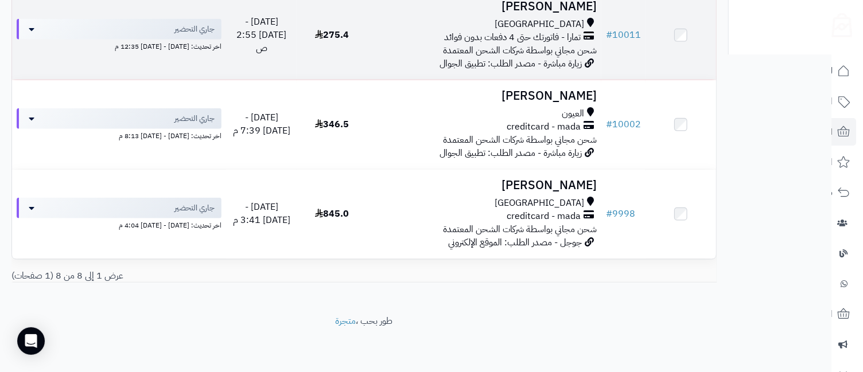
click at [568, 22] on span "مكة المكرمة" at bounding box center [538, 24] width 89 height 13
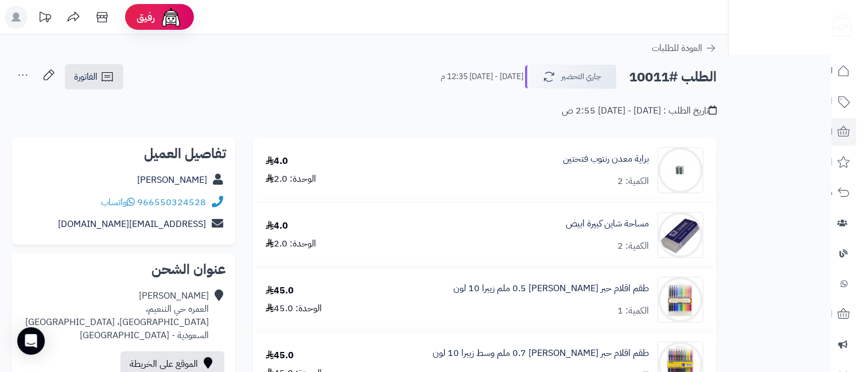
scroll to position [255, 0]
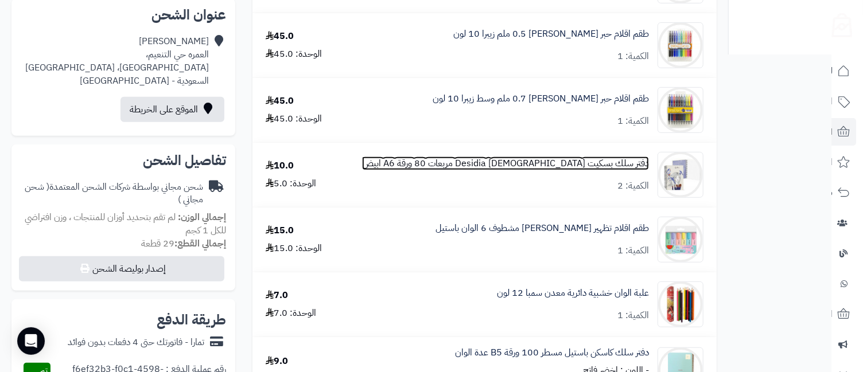
click at [572, 161] on link "دفتر سلك بسكيت [DEMOGRAPHIC_DATA] Desidia مربعات 80 ورقة A6 ابيض" at bounding box center [505, 163] width 287 height 13
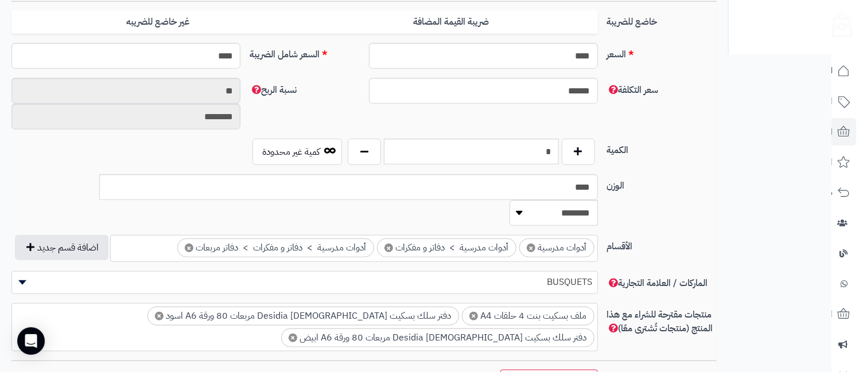
scroll to position [509, 0]
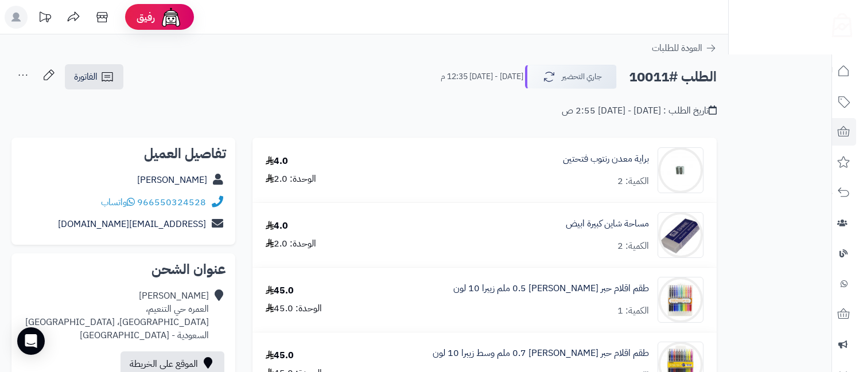
scroll to position [255, 0]
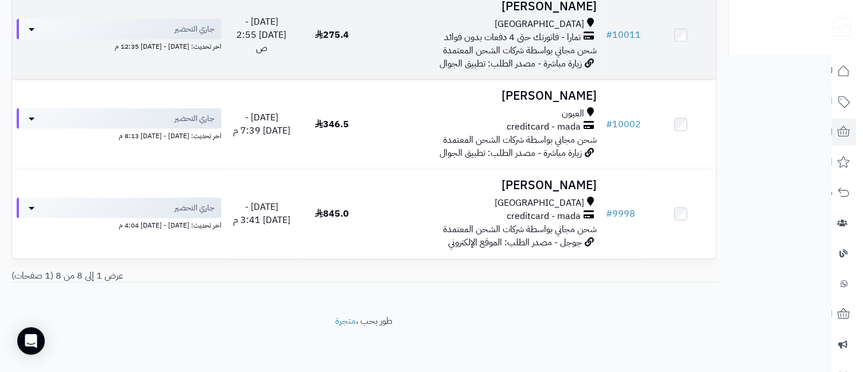
scroll to position [380, 0]
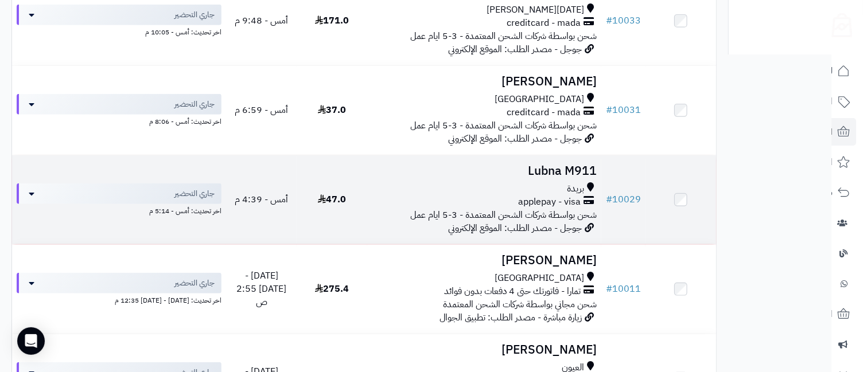
click at [579, 177] on h3 "Lubna M911" at bounding box center [484, 171] width 225 height 13
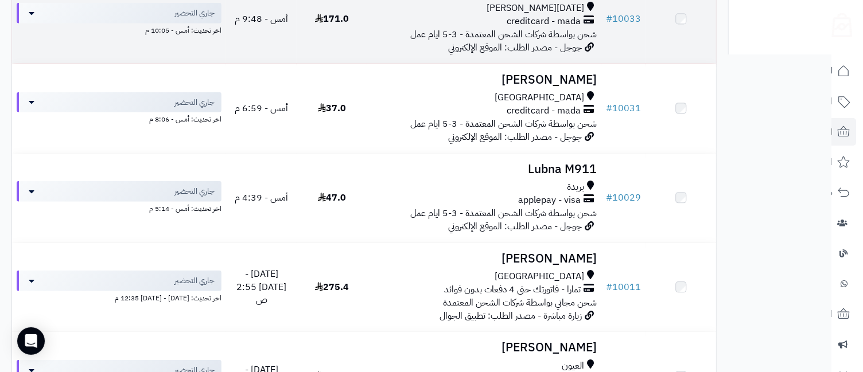
scroll to position [380, 0]
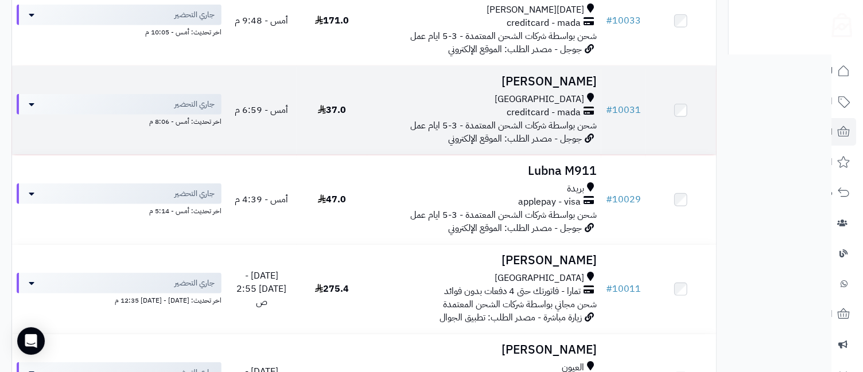
click at [576, 77] on h3 "[PERSON_NAME]" at bounding box center [484, 81] width 225 height 13
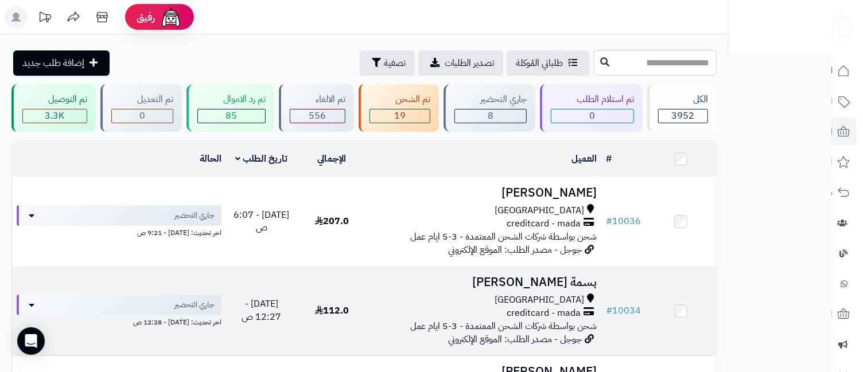
click at [570, 286] on h3 "بسمة [PERSON_NAME]" at bounding box center [484, 282] width 225 height 13
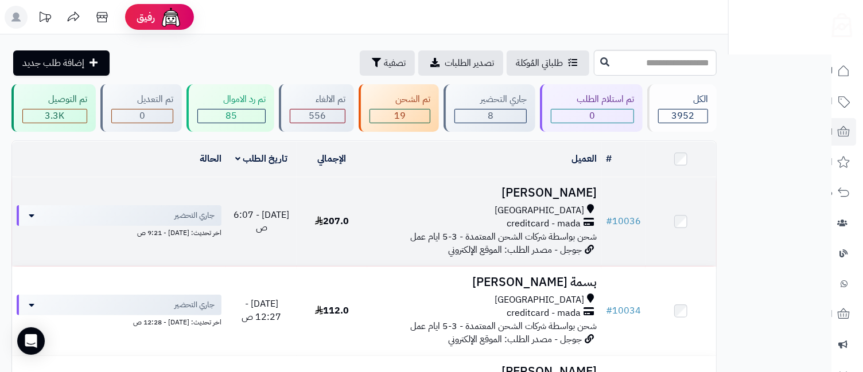
click at [559, 201] on td "خلود نابلسي جدة creditcard - mada شحن بواسطة شركات الشحن المعتمدة - 3-5 ايام عم…" at bounding box center [484, 221] width 235 height 89
click at [568, 198] on h3 "[PERSON_NAME]" at bounding box center [484, 192] width 225 height 13
